Goal: Task Accomplishment & Management: Complete application form

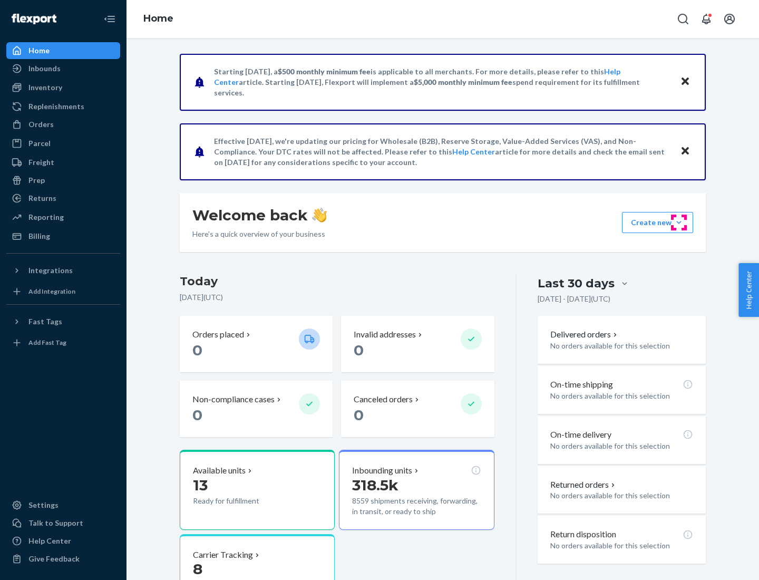
click at [679, 222] on button "Create new Create new inbound Create new order Create new product" at bounding box center [657, 222] width 71 height 21
click at [63, 69] on div "Inbounds" at bounding box center [63, 68] width 112 height 15
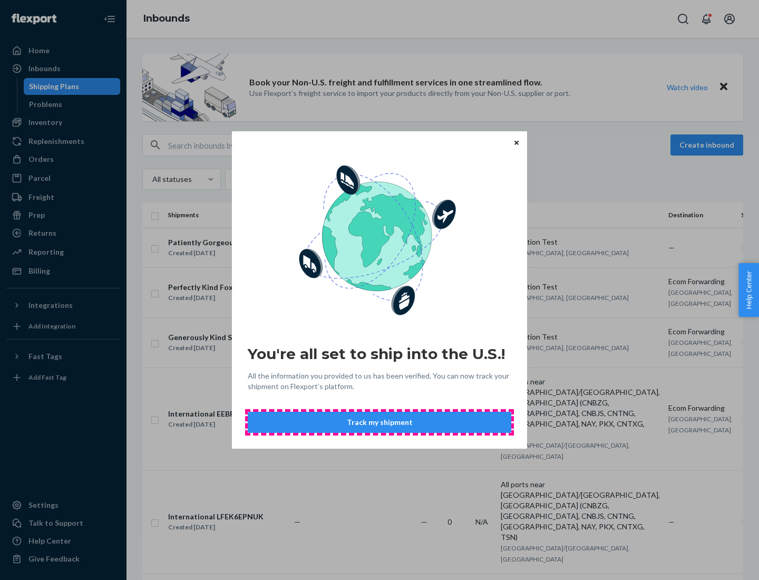
click at [379, 422] on button "Track my shipment" at bounding box center [380, 422] width 264 height 21
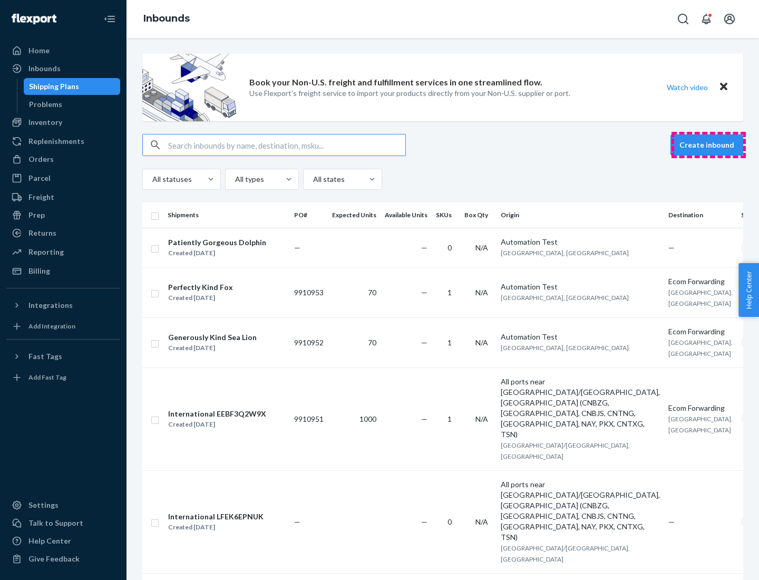
click at [708, 145] on button "Create inbound" at bounding box center [706, 144] width 73 height 21
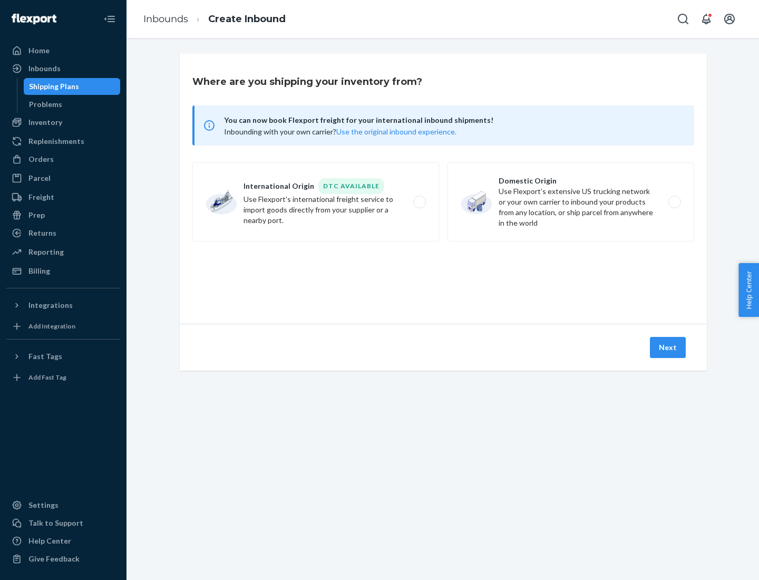
click at [316, 202] on label "International Origin DTC Available Use Flexport's international freight service…" at bounding box center [315, 201] width 247 height 79
click at [419, 202] on input "International Origin DTC Available Use Flexport's international freight service…" at bounding box center [422, 202] width 7 height 7
radio input "true"
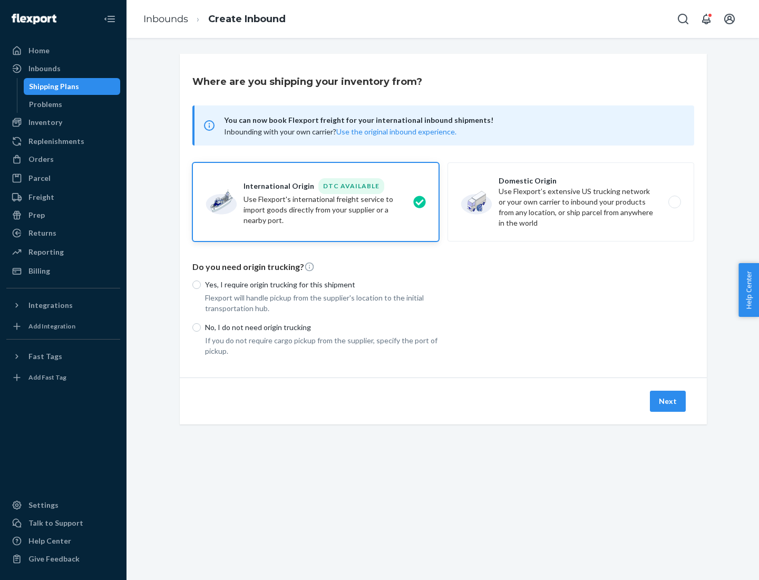
click at [322, 327] on p "No, I do not need origin trucking" at bounding box center [322, 327] width 234 height 11
click at [201, 327] on input "No, I do not need origin trucking" at bounding box center [196, 327] width 8 height 8
radio input "true"
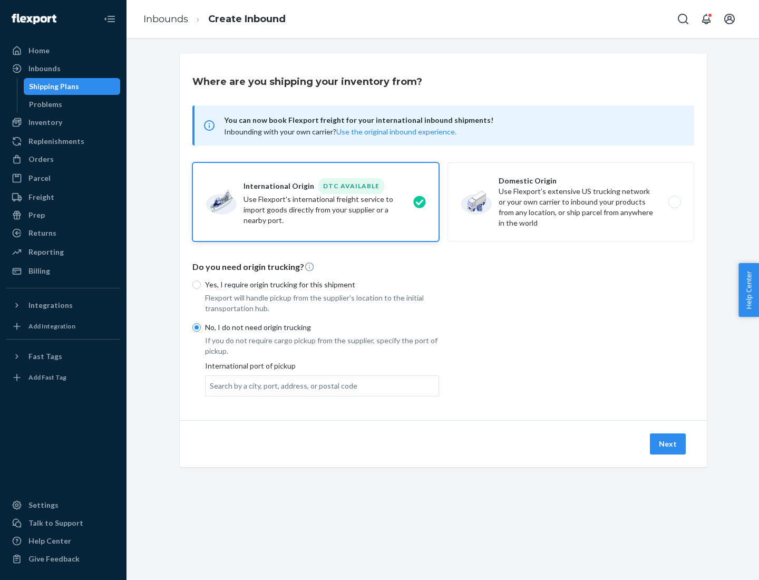
click at [281, 385] on div "Search by a city, port, address, or postal code" at bounding box center [284, 386] width 148 height 11
click at [211, 385] on input "Search by a city, port, address, or postal code" at bounding box center [210, 386] width 1 height 11
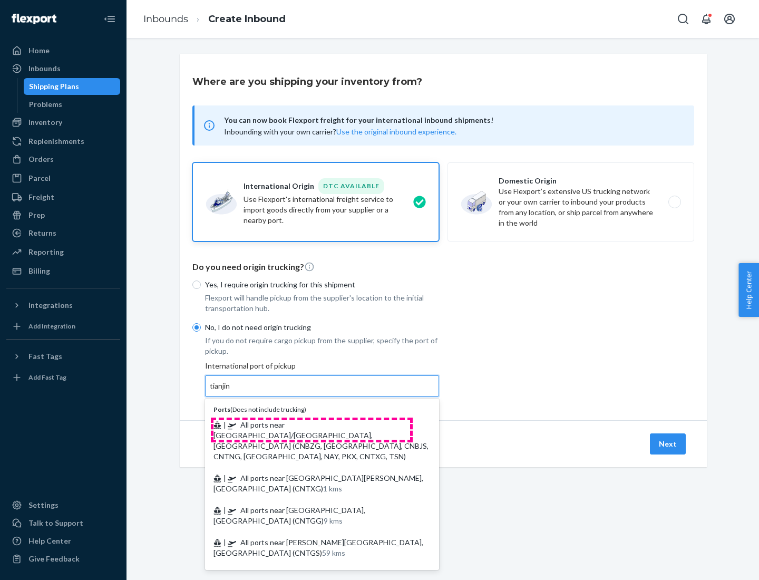
click at [311, 424] on span "| All ports near [GEOGRAPHIC_DATA]/[GEOGRAPHIC_DATA], [GEOGRAPHIC_DATA] (CNBZG,…" at bounding box center [320, 440] width 215 height 41
click at [231, 391] on input "tianjin" at bounding box center [221, 386] width 22 height 11
type input "All ports near [GEOGRAPHIC_DATA]/[GEOGRAPHIC_DATA], [GEOGRAPHIC_DATA] (CNBZG, […"
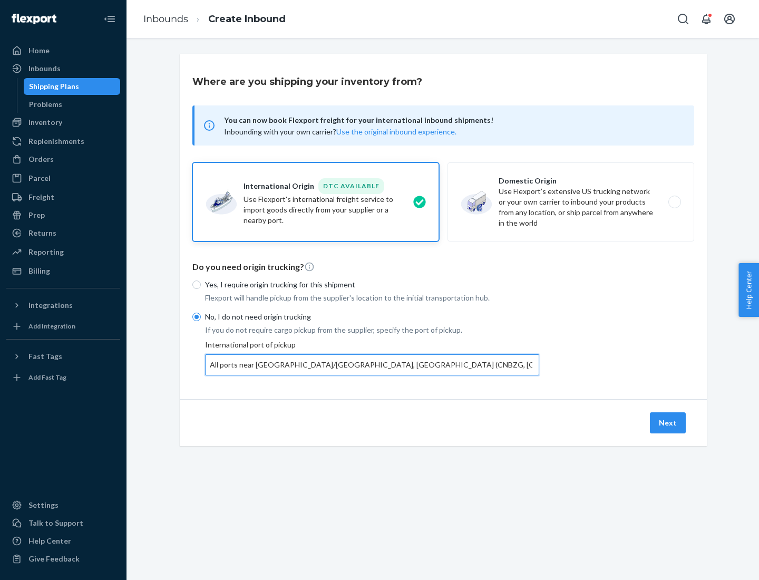
click at [668, 422] on button "Next" at bounding box center [668, 422] width 36 height 21
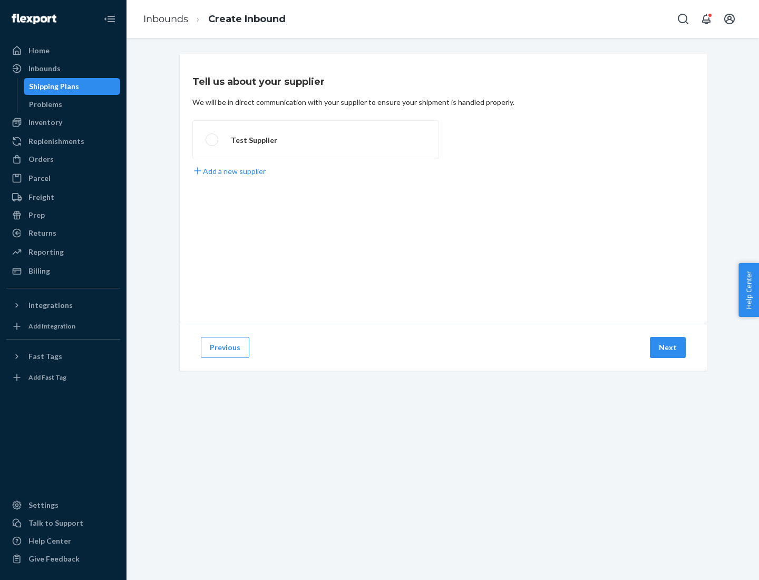
click at [316, 140] on label "Test Supplier" at bounding box center [315, 139] width 247 height 39
click at [212, 140] on input "Test Supplier" at bounding box center [209, 140] width 7 height 7
radio input "true"
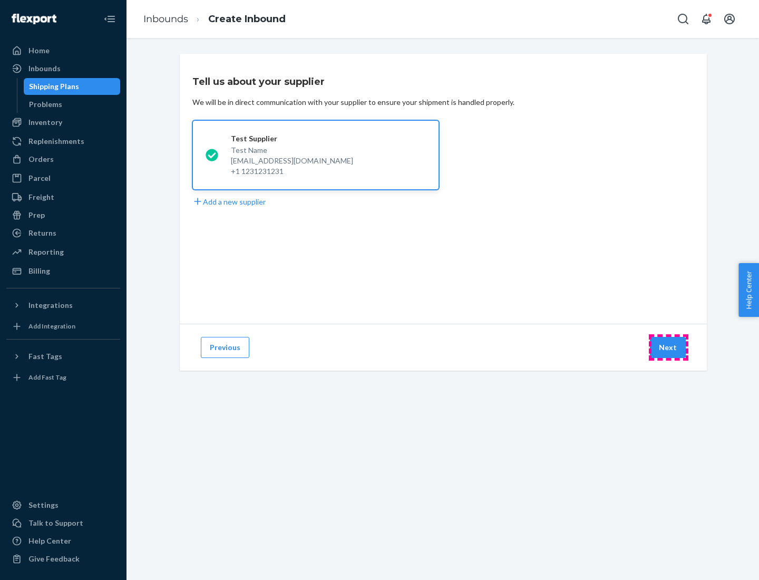
click at [668, 347] on button "Next" at bounding box center [668, 347] width 36 height 21
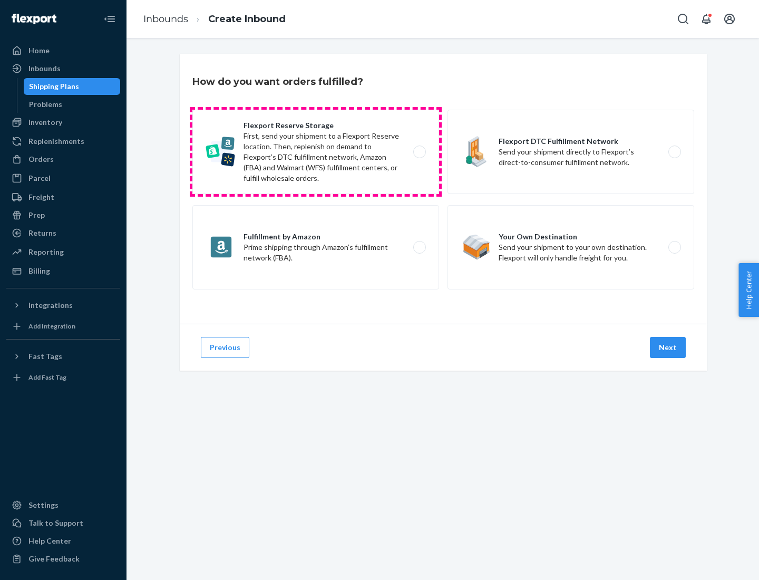
click at [316, 152] on label "Flexport Reserve Storage First, send your shipment to a Flexport Reserve locati…" at bounding box center [315, 152] width 247 height 84
click at [419, 152] on input "Flexport Reserve Storage First, send your shipment to a Flexport Reserve locati…" at bounding box center [422, 152] width 7 height 7
radio input "true"
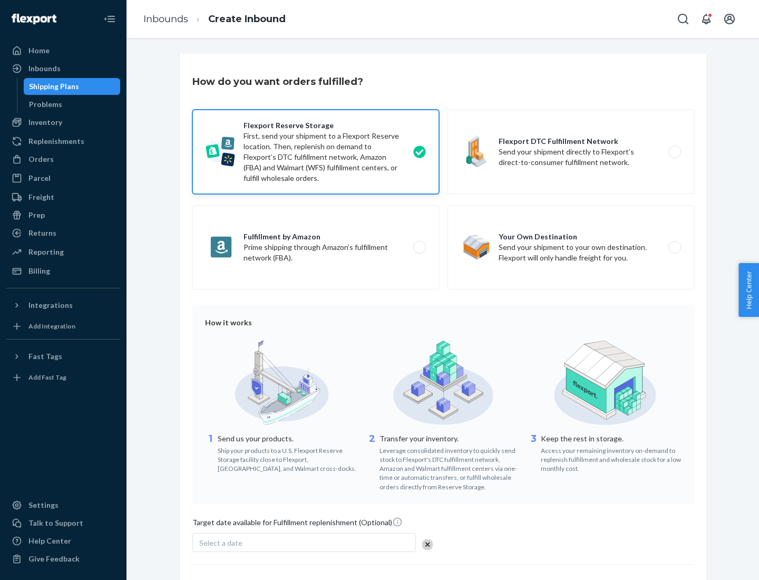
scroll to position [86, 0]
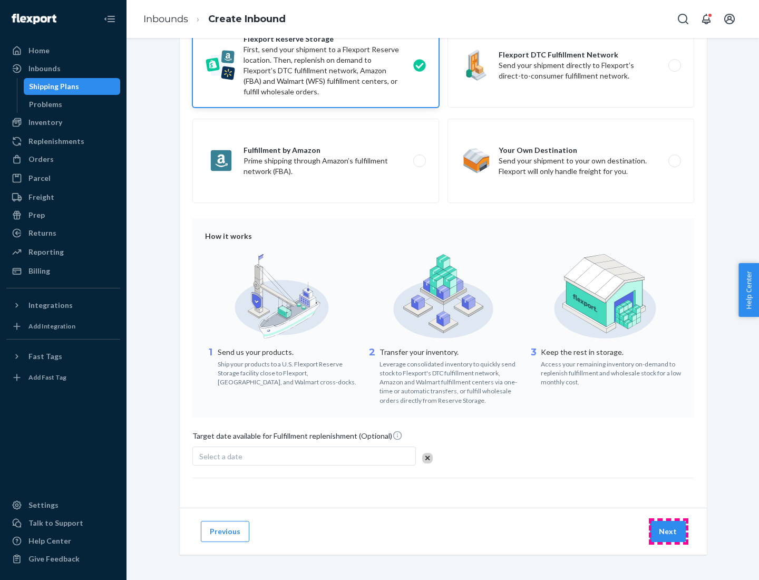
click at [668, 531] on button "Next" at bounding box center [668, 531] width 36 height 21
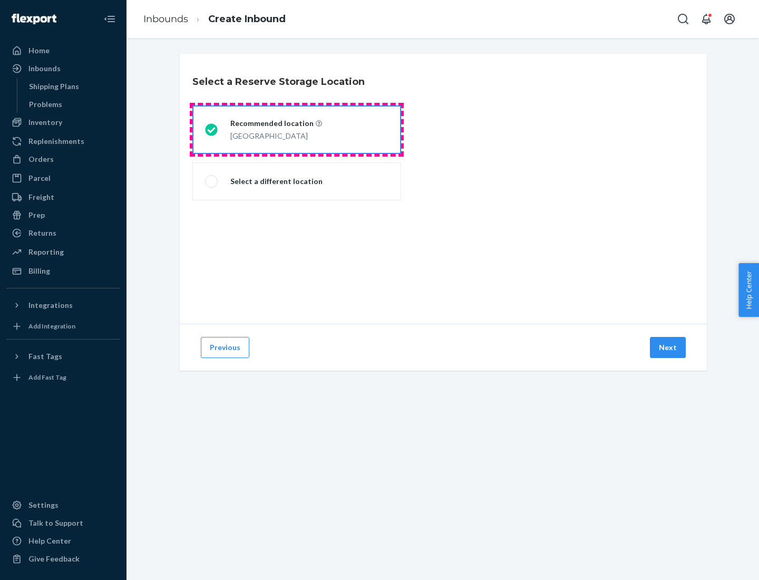
click at [297, 130] on div "[GEOGRAPHIC_DATA]" at bounding box center [276, 135] width 92 height 13
click at [212, 130] on input "Recommended location [GEOGRAPHIC_DATA]" at bounding box center [208, 129] width 7 height 7
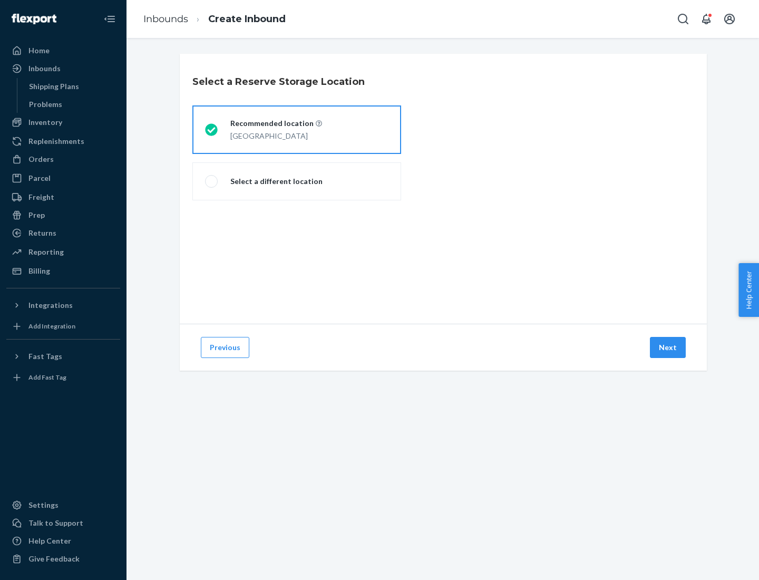
click at [668, 347] on button "Next" at bounding box center [668, 347] width 36 height 21
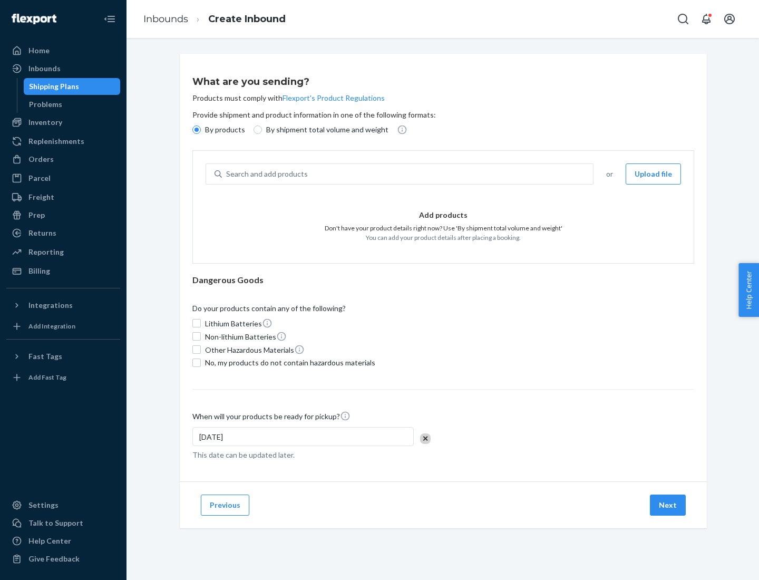
click at [408, 174] on div "Search and add products" at bounding box center [407, 173] width 371 height 19
click at [227, 174] on input "Search and add products" at bounding box center [226, 174] width 1 height 11
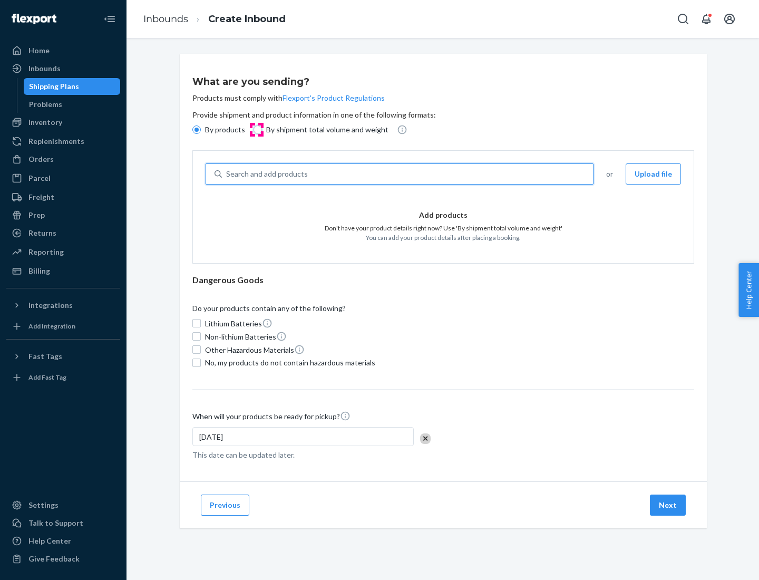
click at [256, 130] on input "By shipment total volume and weight" at bounding box center [258, 129] width 8 height 8
radio input "true"
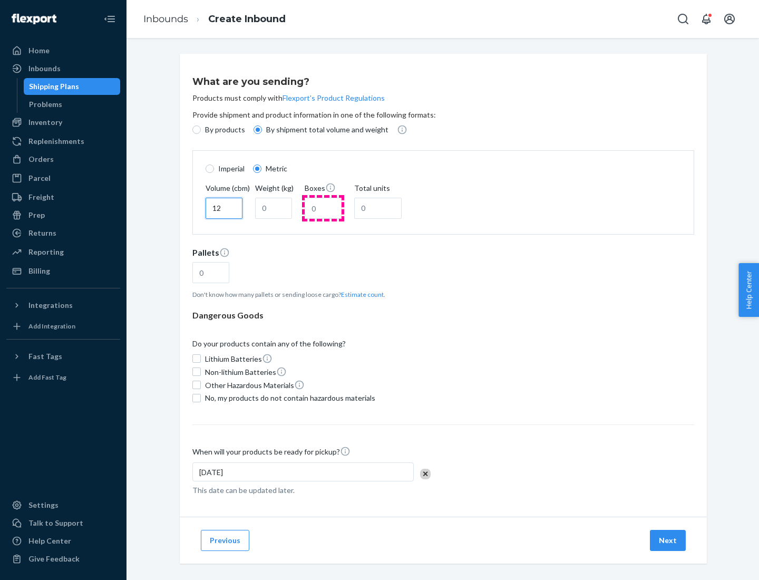
type input "12"
type input "22"
type input "222"
type input "121"
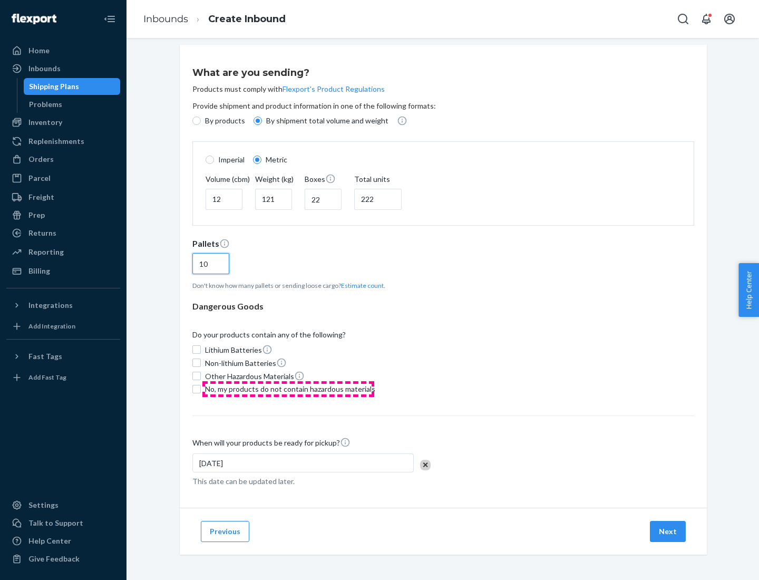
type input "10"
click at [288, 388] on span "No, my products do not contain hazardous materials" at bounding box center [290, 389] width 170 height 11
click at [201, 388] on input "No, my products do not contain hazardous materials" at bounding box center [196, 389] width 8 height 8
checkbox input "true"
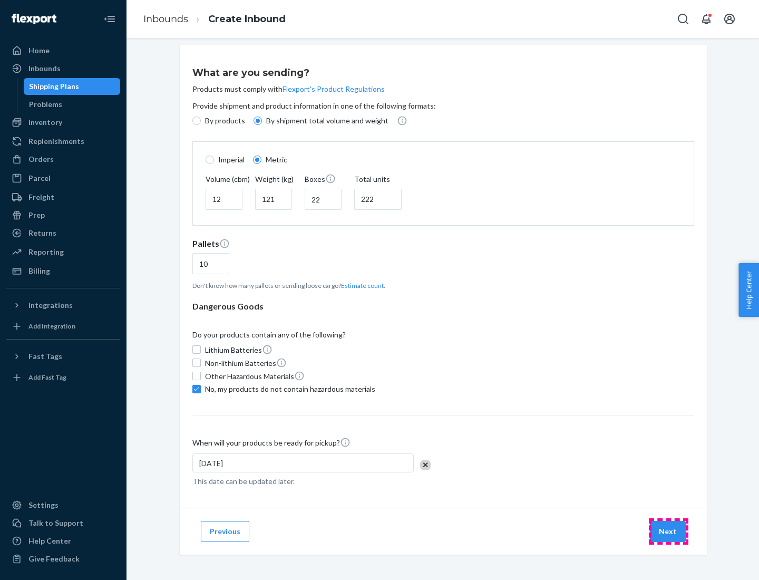
click at [668, 531] on button "Next" at bounding box center [668, 531] width 36 height 21
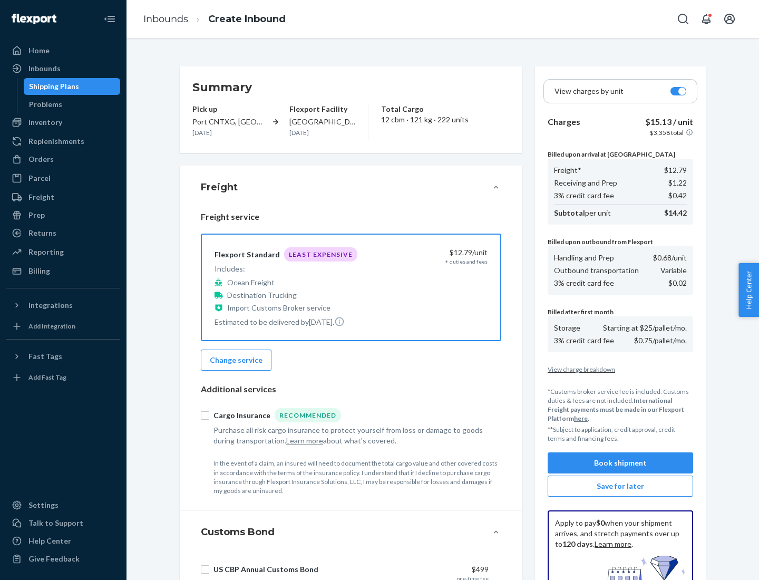
scroll to position [154, 0]
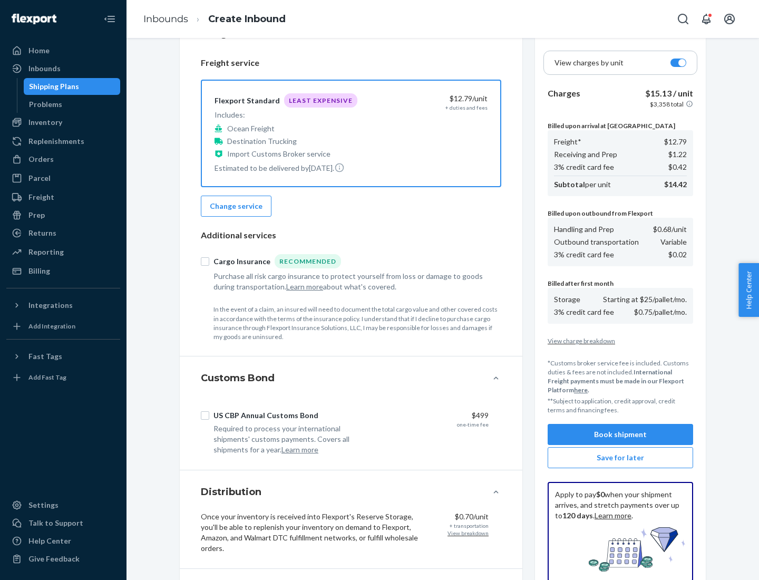
click at [620, 434] on button "Book shipment" at bounding box center [620, 434] width 145 height 21
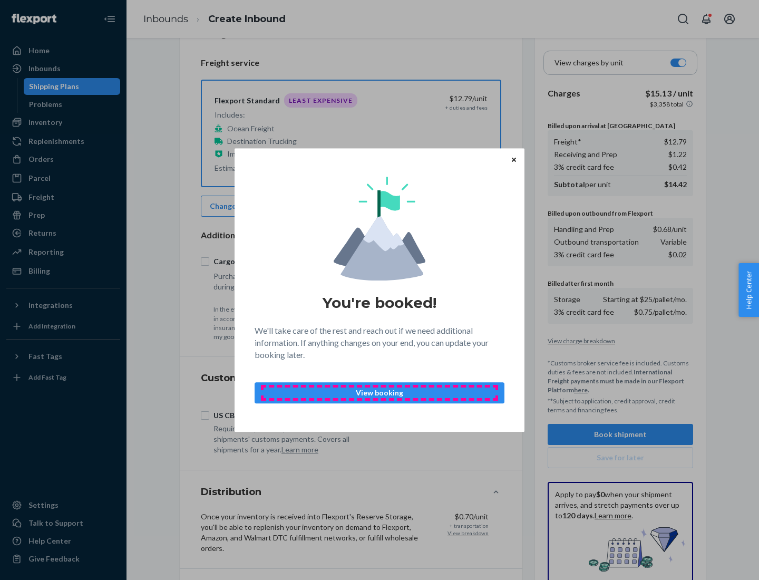
click at [379, 392] on p "View booking" at bounding box center [380, 392] width 232 height 11
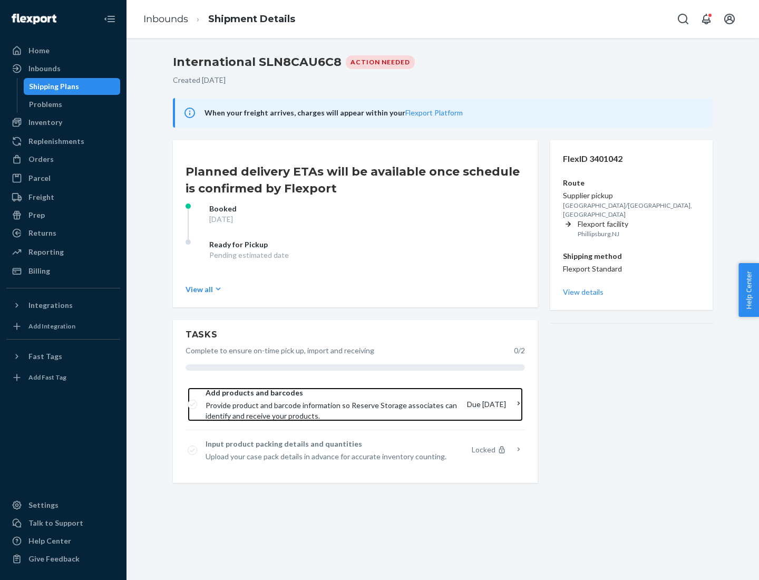
click at [333, 404] on span "Provide product and barcode information so Reserve Storage associates can ident…" at bounding box center [332, 410] width 253 height 21
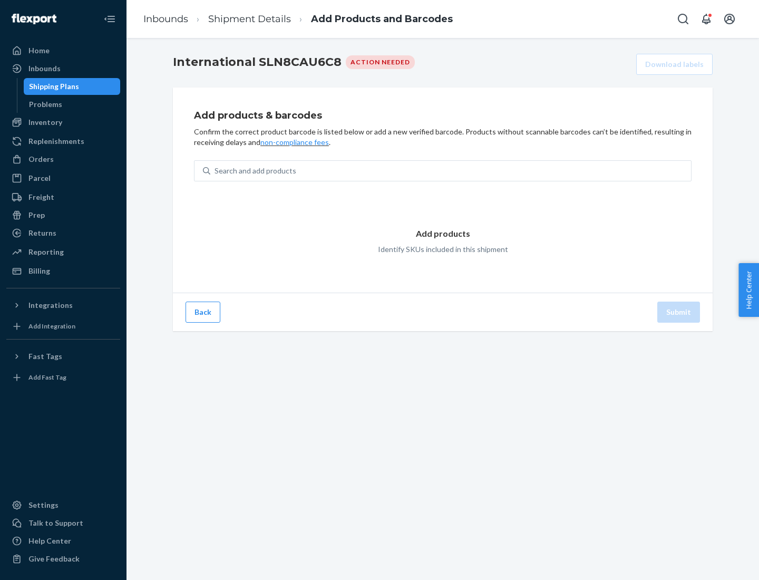
click at [451, 171] on div "Search and add products" at bounding box center [450, 170] width 481 height 19
click at [216, 171] on input "Search and add products" at bounding box center [215, 170] width 1 height 11
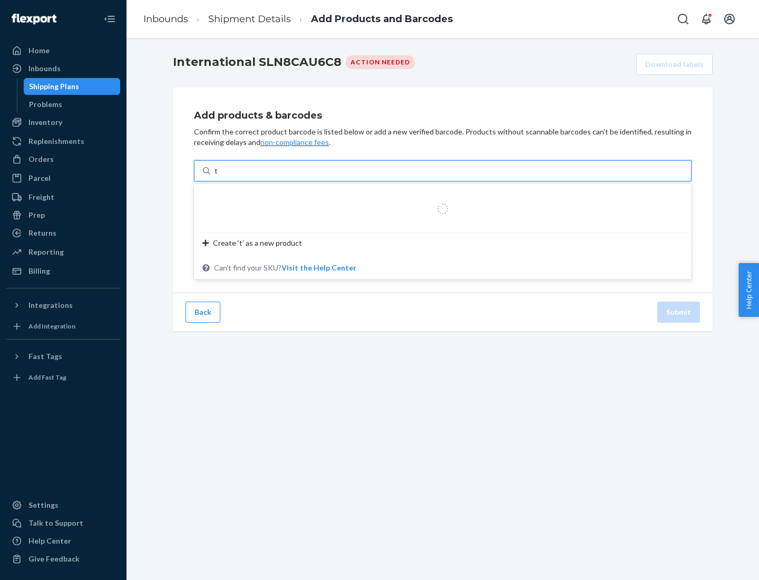
type input "test"
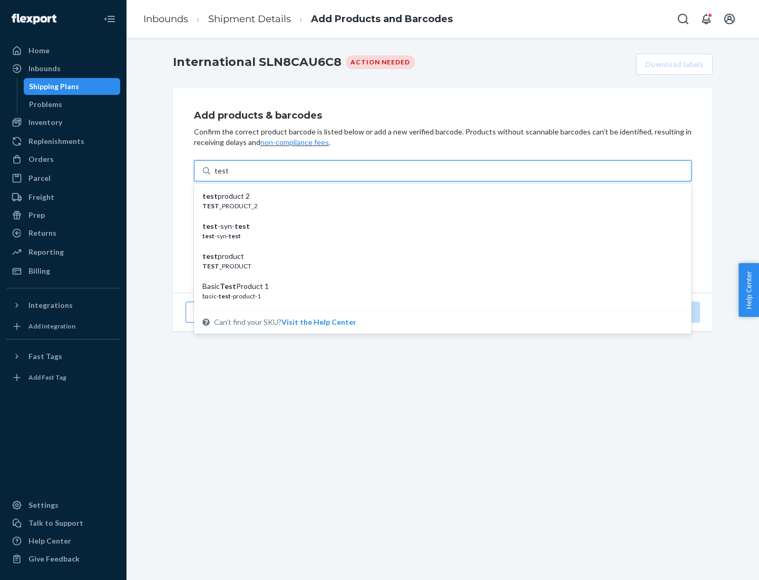
scroll to position [40, 0]
click at [438, 247] on div "Basic Test Product 1" at bounding box center [438, 246] width 472 height 11
click at [228, 176] on input "test" at bounding box center [222, 170] width 14 height 11
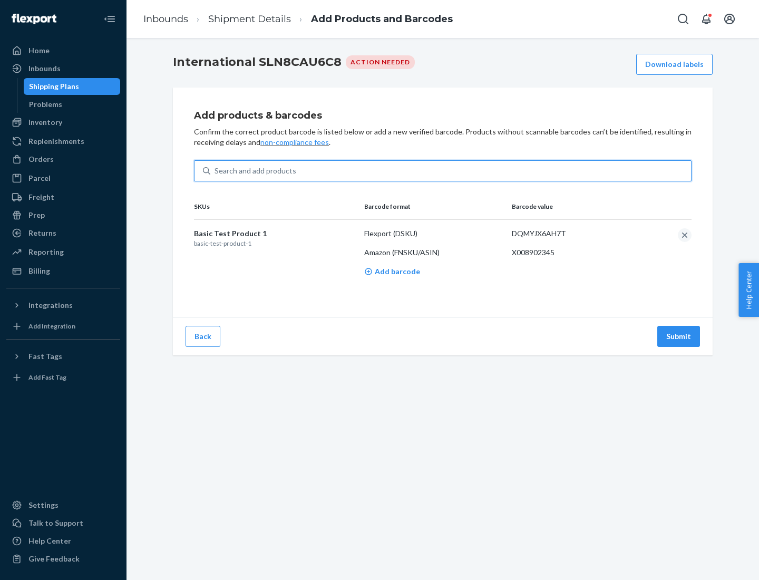
click at [679, 336] on button "Submit" at bounding box center [678, 336] width 43 height 21
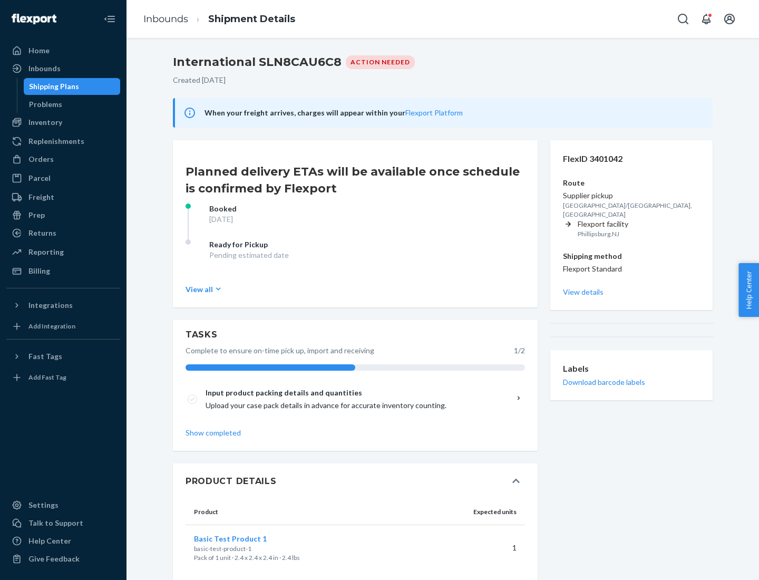
scroll to position [18, 0]
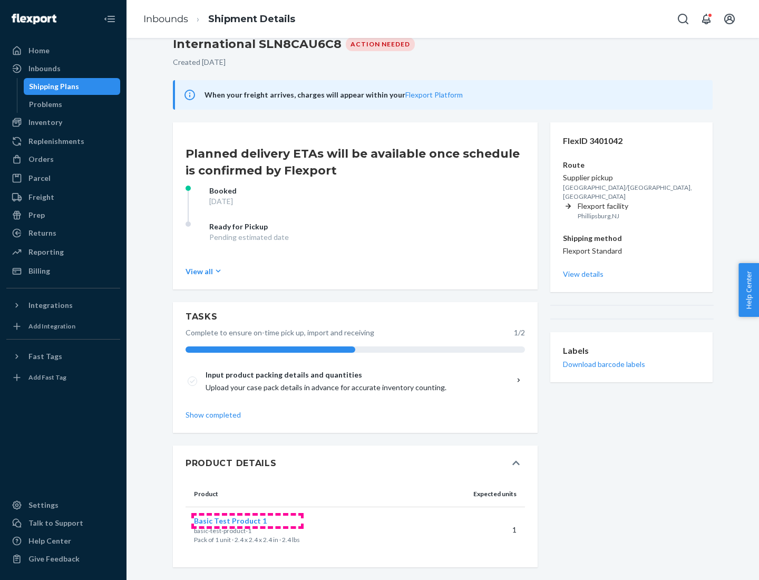
click at [247, 520] on span "Basic Test Product 1" at bounding box center [230, 520] width 73 height 9
